Goal: Task Accomplishment & Management: Manage account settings

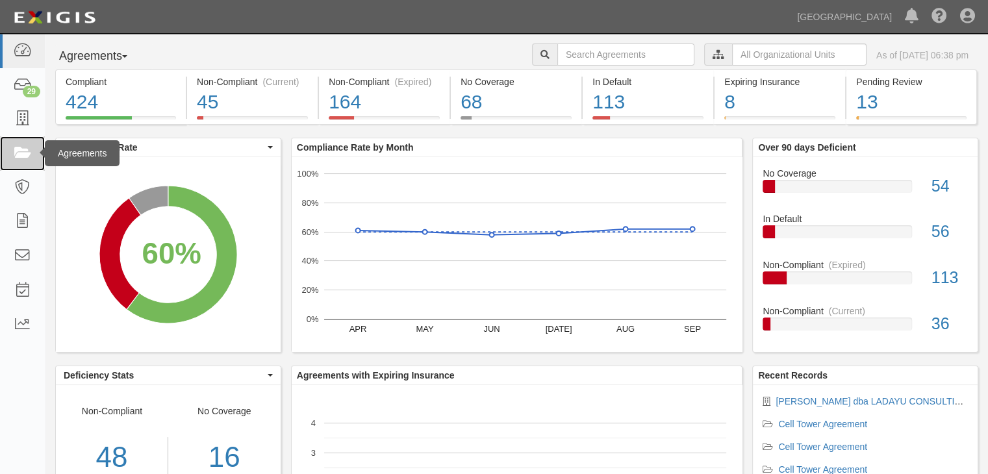
click at [18, 154] on icon at bounding box center [22, 153] width 18 height 15
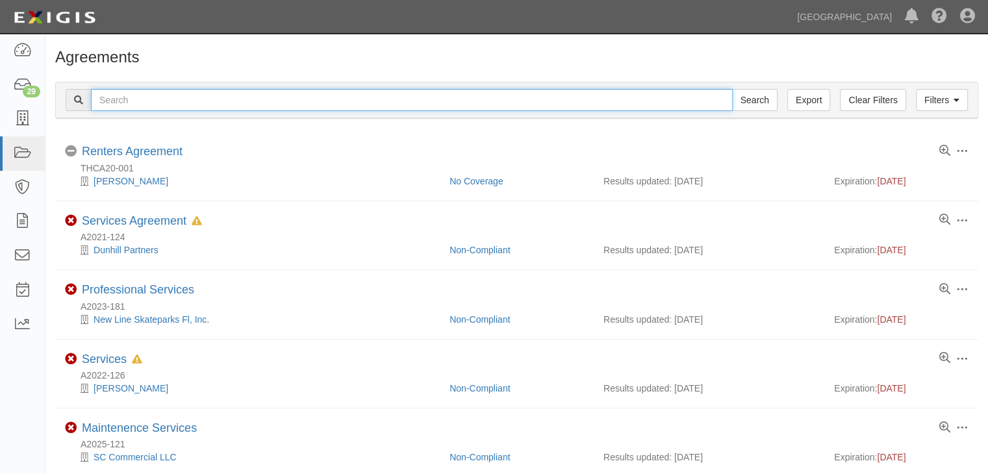
click at [96, 99] on input "text" at bounding box center [412, 100] width 642 height 22
click at [204, 105] on input "text" at bounding box center [412, 100] width 642 height 22
type input "a2020-152"
click at [732, 89] on input "Search" at bounding box center [754, 100] width 45 height 22
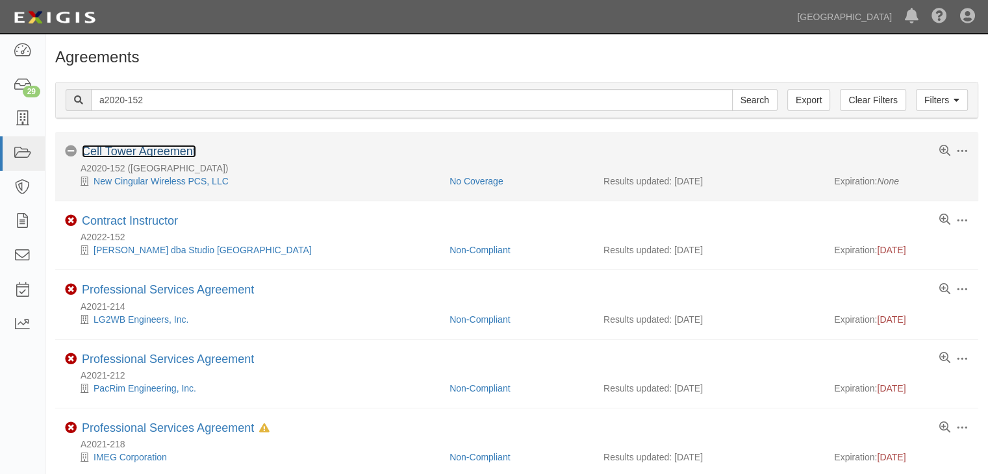
click at [119, 154] on link "Cell Tower Agreement" at bounding box center [139, 151] width 114 height 13
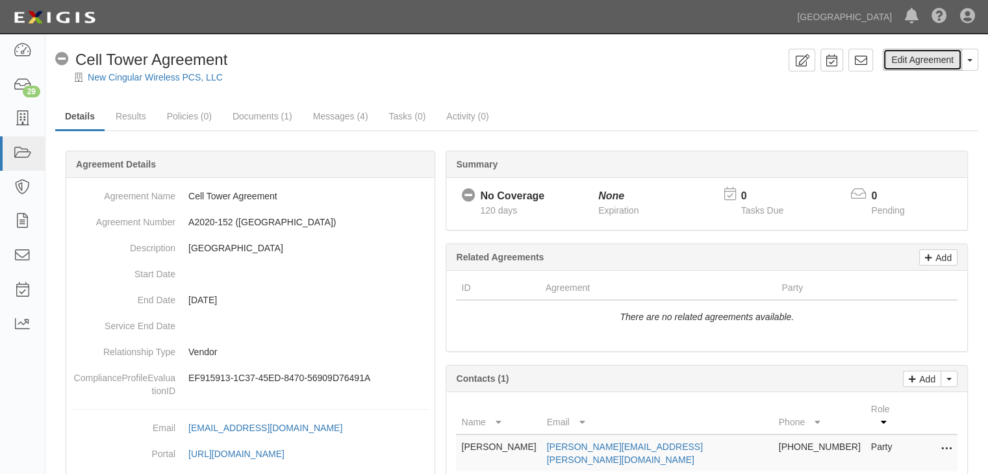
click at [922, 64] on link "Edit Agreement" at bounding box center [921, 60] width 79 height 22
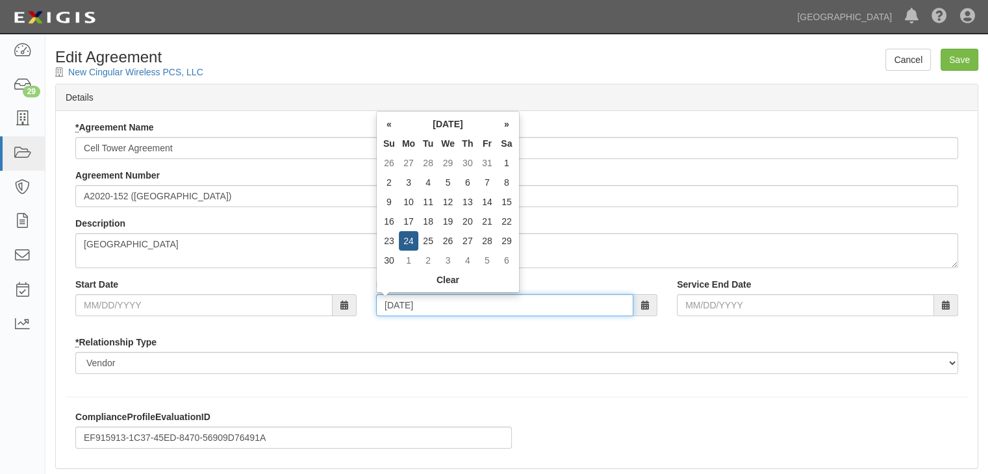
click at [430, 308] on input "[DATE]" at bounding box center [504, 305] width 257 height 22
click at [432, 310] on input "[DATE]" at bounding box center [504, 305] width 257 height 22
drag, startPoint x: 431, startPoint y: 304, endPoint x: 219, endPoint y: 299, distance: 212.4
click at [235, 302] on div "Start Date End Date [DATE] Service End Date" at bounding box center [517, 302] width 902 height 48
type input "0"
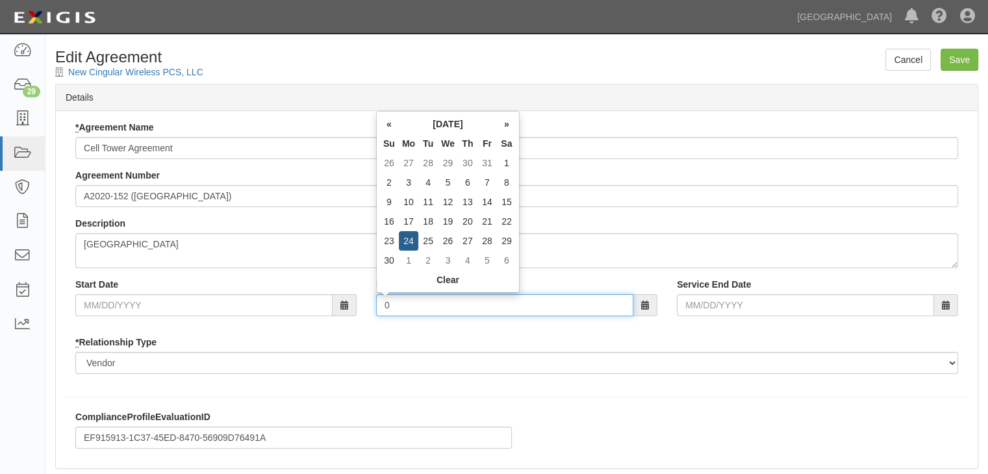
type input "0"
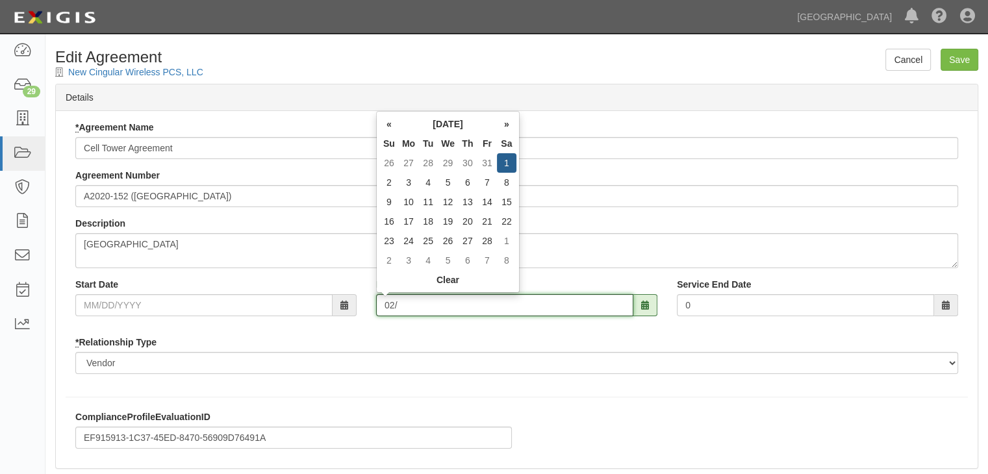
type input "02/0"
type input "[DATE]"
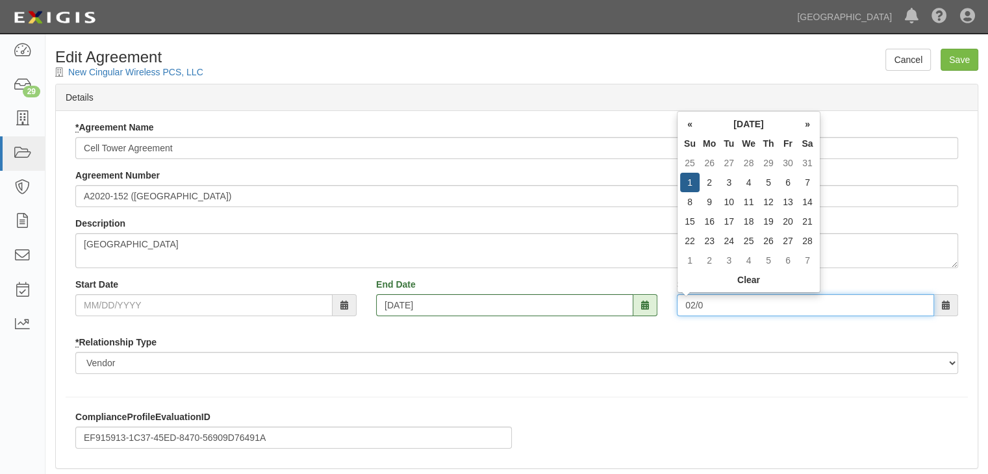
type input "[DATE]"
drag, startPoint x: 727, startPoint y: 305, endPoint x: 639, endPoint y: 303, distance: 88.3
click at [639, 304] on div "Start Date End Date 02/01/2026 Service End Date 02/01/2026" at bounding box center [517, 302] width 902 height 48
drag, startPoint x: 766, startPoint y: 305, endPoint x: 626, endPoint y: 298, distance: 140.4
click at [626, 299] on div "Start Date End Date 02/01/2026 Service End Date 02/01/2026" at bounding box center [517, 302] width 902 height 48
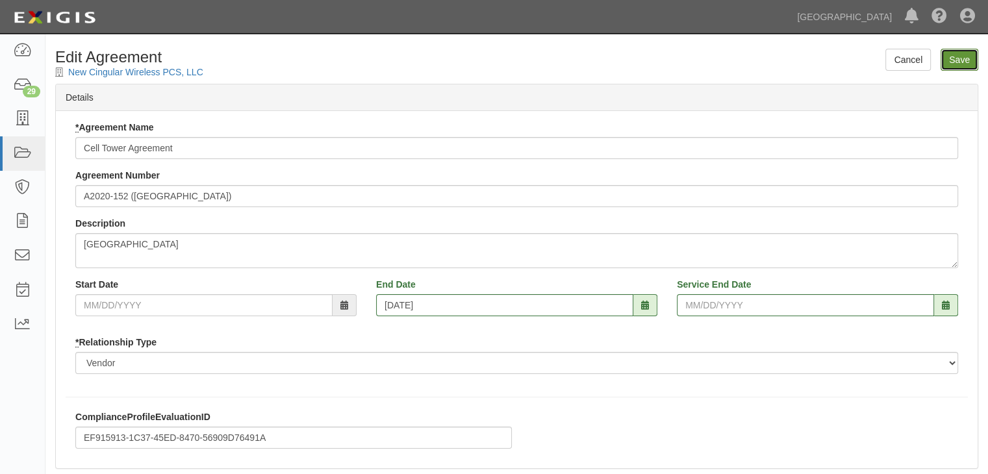
click at [956, 65] on input "Save" at bounding box center [959, 60] width 38 height 22
